Goal: Find contact information: Find contact information

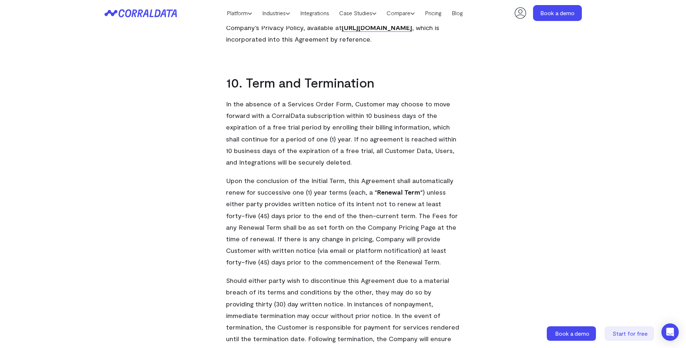
scroll to position [3133, 0]
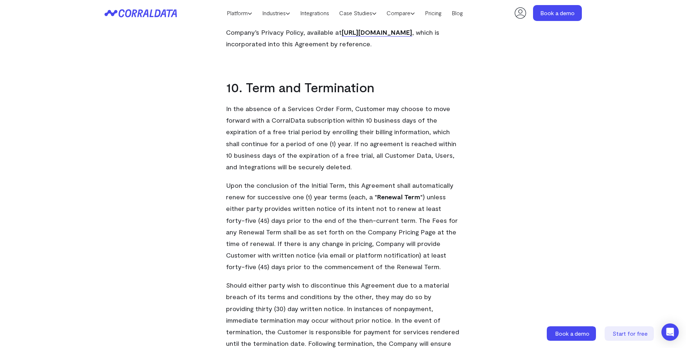
drag, startPoint x: 478, startPoint y: 159, endPoint x: 493, endPoint y: 145, distance: 20.7
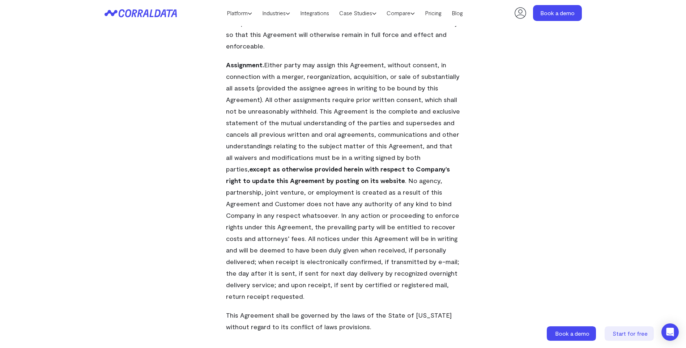
scroll to position [5089, 0]
